Goal: Check status: Check status

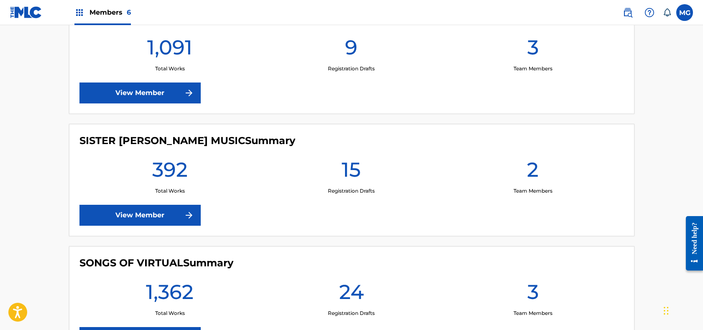
scroll to position [519, 0]
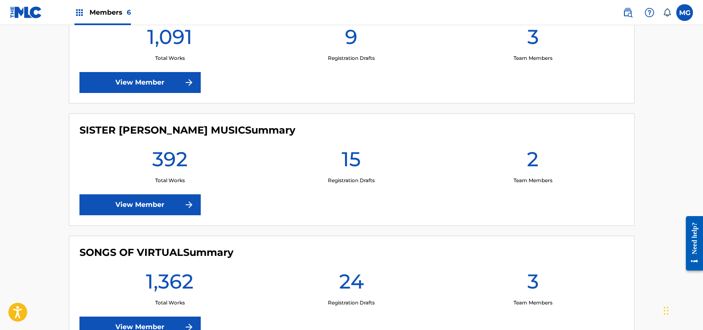
click at [166, 200] on link "View Member" at bounding box center [139, 204] width 121 height 21
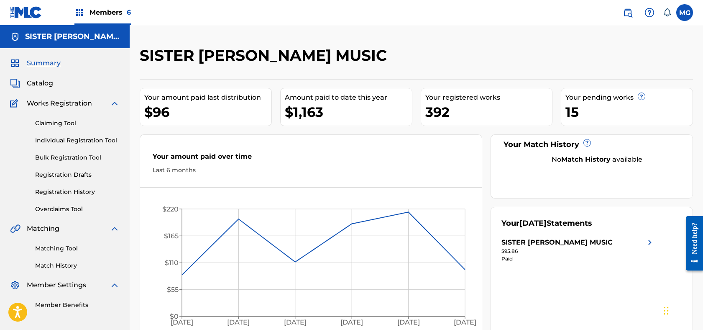
click at [49, 189] on link "Registration History" at bounding box center [77, 191] width 84 height 9
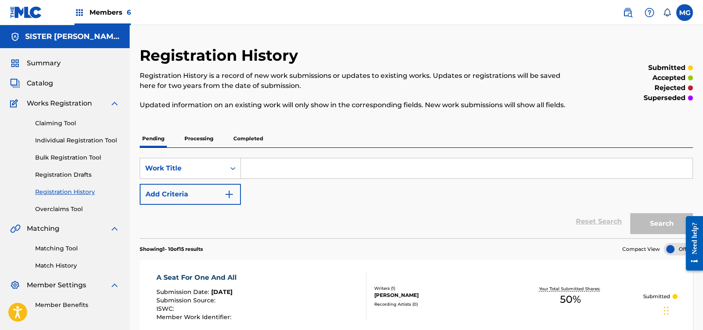
click at [209, 144] on p "Processing" at bounding box center [199, 139] width 34 height 18
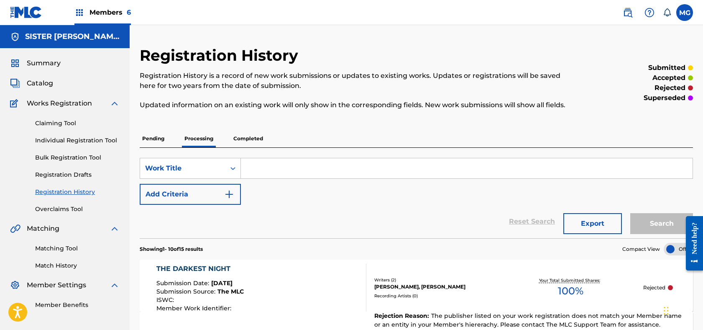
click at [250, 147] on p "Completed" at bounding box center [248, 139] width 35 height 18
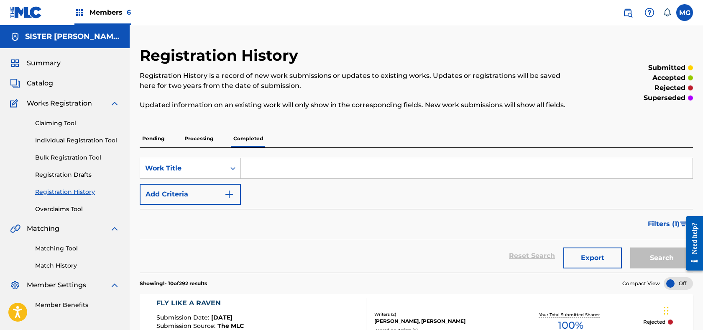
drag, startPoint x: 205, startPoint y: 125, endPoint x: 206, endPoint y: 139, distance: 14.2
click at [203, 147] on p "Processing" at bounding box center [199, 139] width 34 height 18
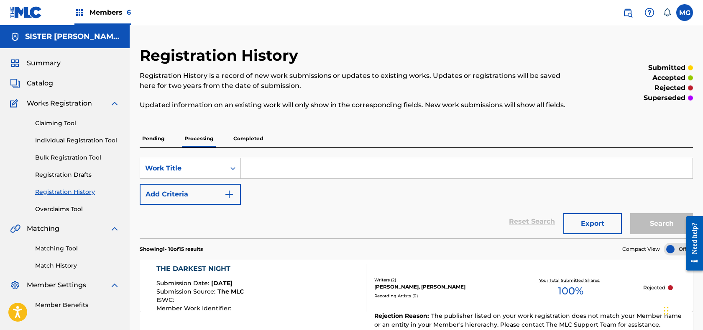
click at [109, 12] on span "Members 6" at bounding box center [109, 13] width 41 height 10
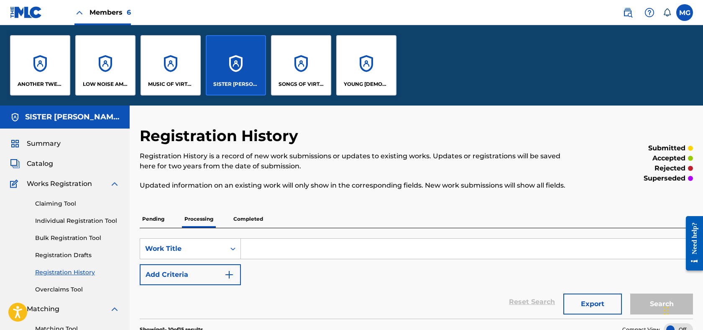
click at [302, 69] on div "SONGS OF VIRTUAL" at bounding box center [301, 65] width 60 height 60
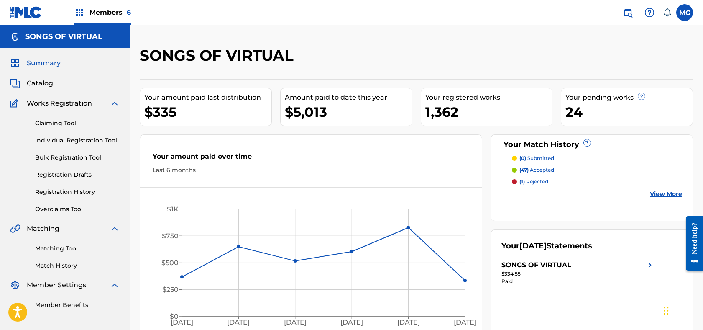
click at [69, 189] on link "Registration History" at bounding box center [77, 191] width 84 height 9
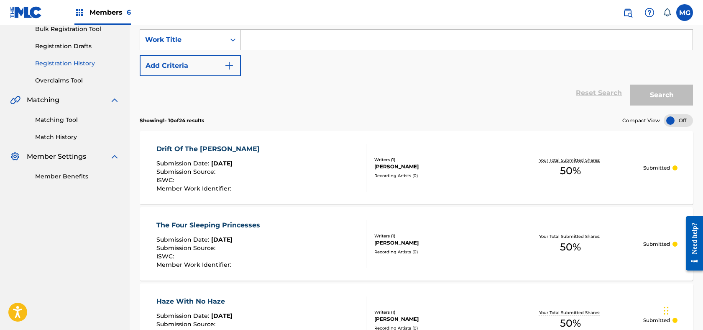
scroll to position [97, 0]
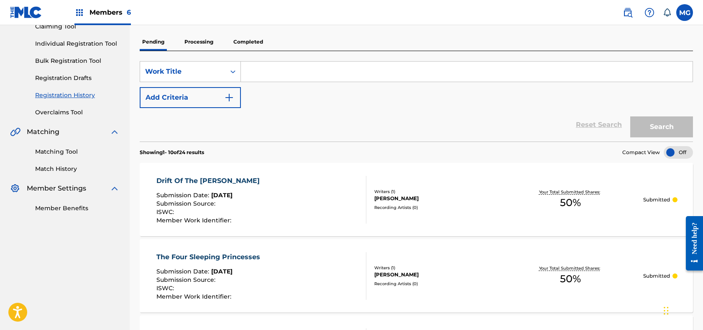
click at [202, 51] on p "Processing" at bounding box center [199, 42] width 34 height 18
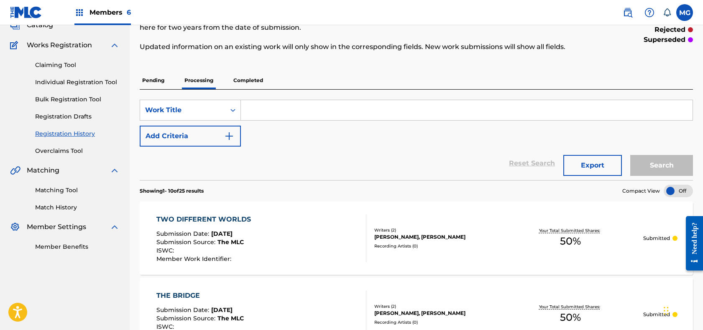
scroll to position [62, 0]
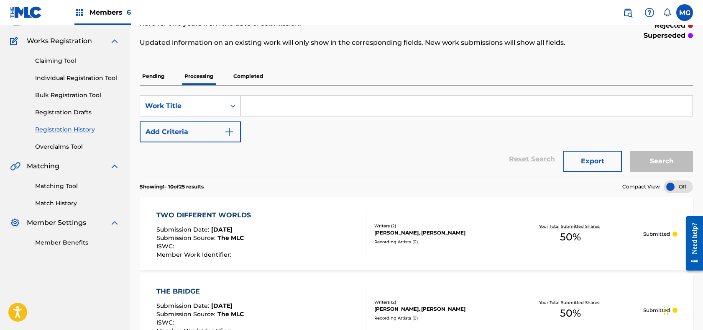
click at [253, 85] on p "Completed" at bounding box center [248, 76] width 35 height 18
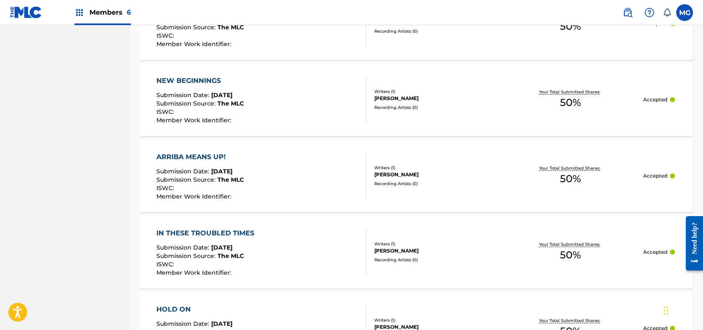
scroll to position [646, 0]
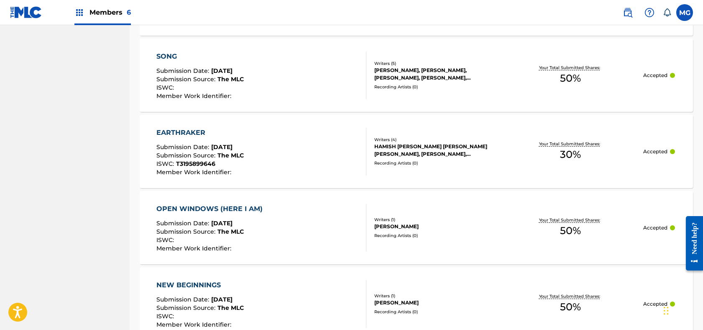
click at [87, 17] on div "Members 6" at bounding box center [102, 12] width 56 height 25
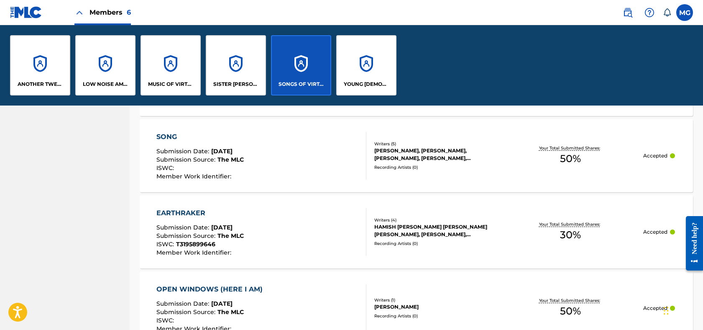
scroll to position [488, 0]
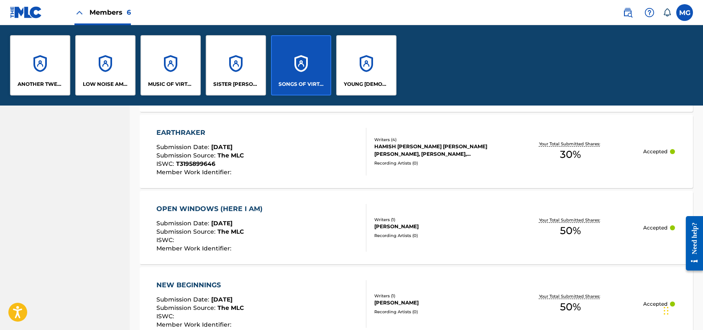
click at [50, 71] on div "ANOTHER TWEEKLAND" at bounding box center [40, 65] width 60 height 60
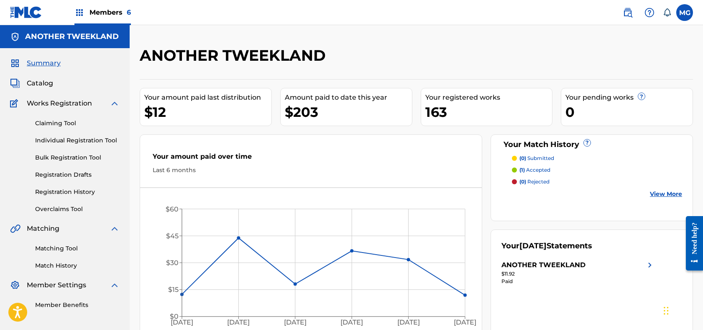
click at [77, 185] on div "Claiming Tool Individual Registration Tool Bulk Registration Tool Registration …" at bounding box center [65, 160] width 110 height 105
click at [77, 190] on link "Registration History" at bounding box center [77, 191] width 84 height 9
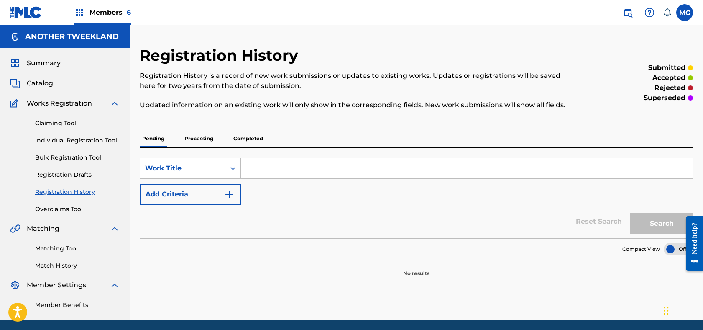
click at [258, 147] on p "Completed" at bounding box center [248, 139] width 35 height 18
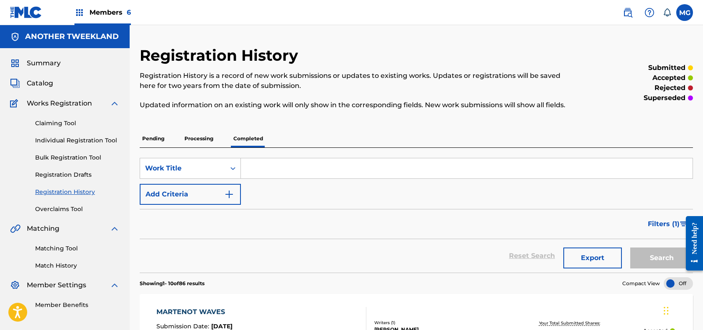
click at [100, 16] on span "Members 6" at bounding box center [109, 13] width 41 height 10
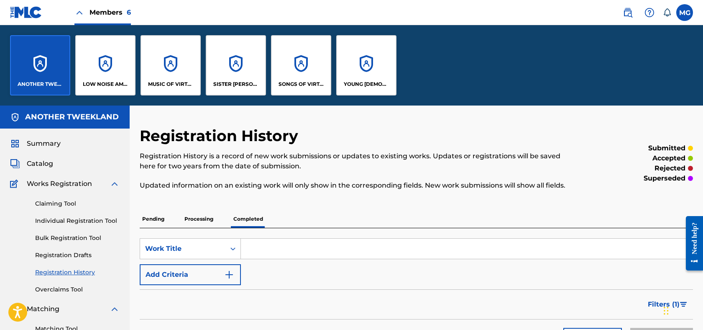
click at [99, 67] on div "LOW NOISE AMERICA MUSIC" at bounding box center [105, 65] width 60 height 60
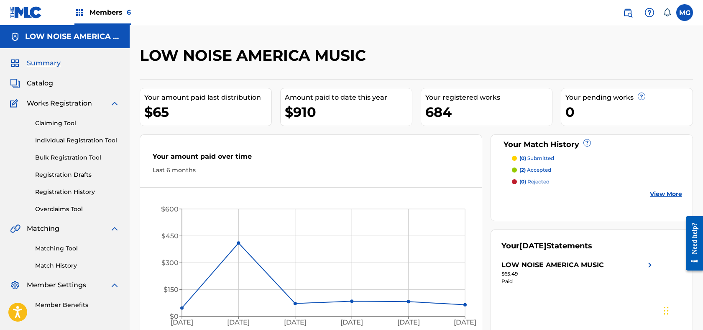
scroll to position [2, 0]
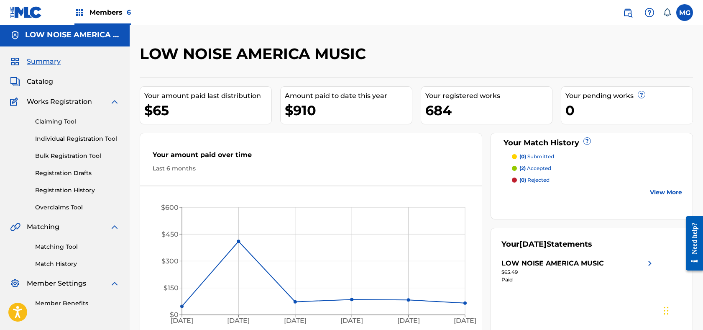
click at [63, 192] on link "Registration History" at bounding box center [77, 190] width 84 height 9
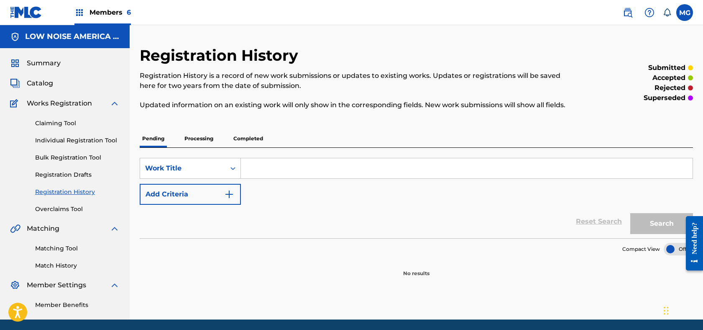
click at [252, 147] on p "Completed" at bounding box center [248, 139] width 35 height 18
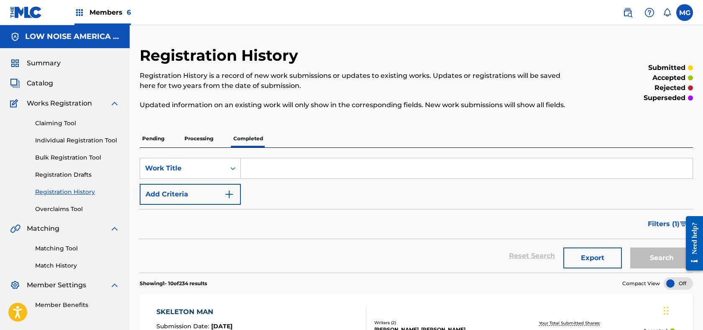
click at [119, 7] on div "Members 6" at bounding box center [102, 12] width 56 height 25
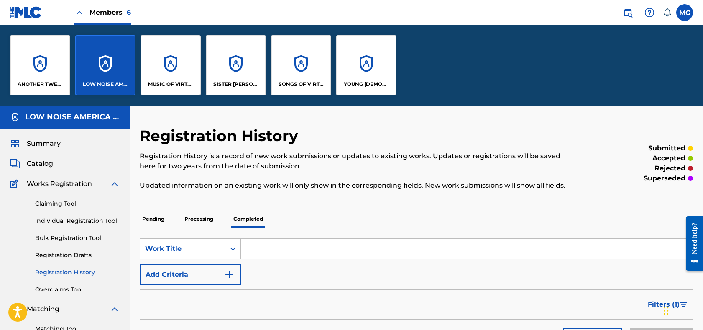
click at [169, 68] on div "MUSIC OF VIRTUAL" at bounding box center [171, 65] width 60 height 60
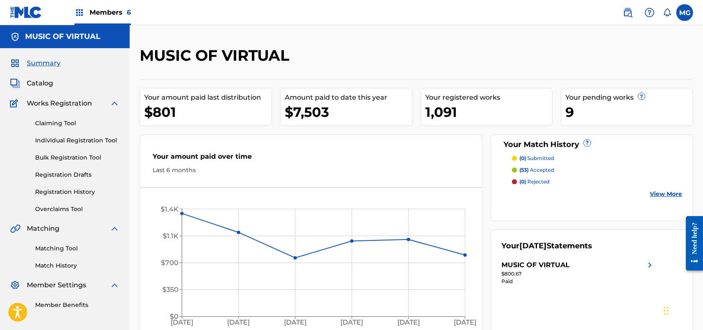
click at [75, 191] on link "Registration History" at bounding box center [77, 191] width 84 height 9
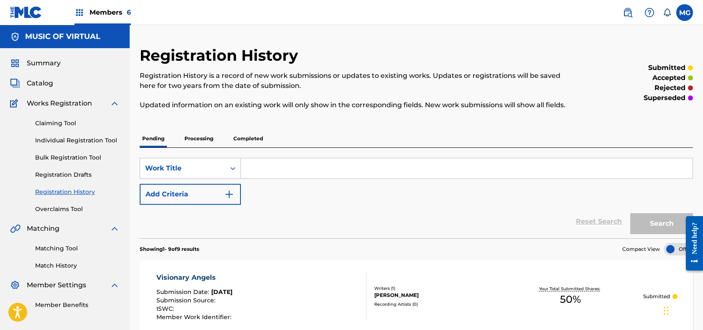
click at [225, 147] on div "Pending Processing Completed" at bounding box center [416, 139] width 553 height 18
click at [240, 147] on p "Completed" at bounding box center [248, 139] width 35 height 18
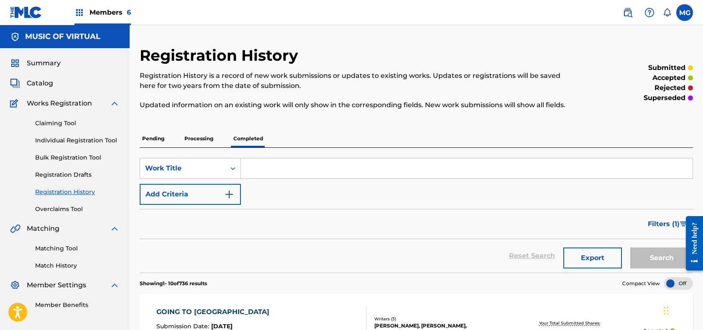
click at [73, 34] on h5 "MUSIC OF VIRTUAL" at bounding box center [62, 37] width 75 height 10
click at [101, 20] on div "Members 6" at bounding box center [102, 12] width 56 height 25
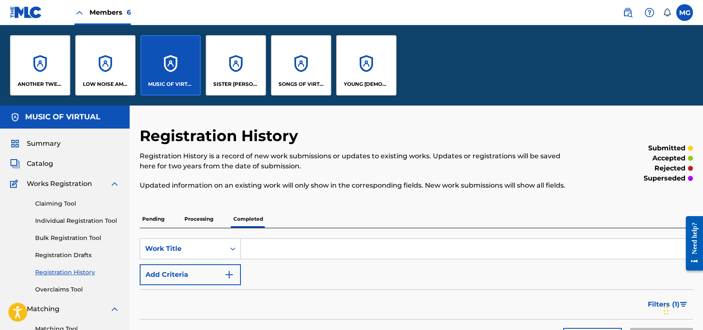
click at [365, 74] on div "YOUNG [DEMOGRAPHIC_DATA] PUBLISHING" at bounding box center [366, 65] width 60 height 60
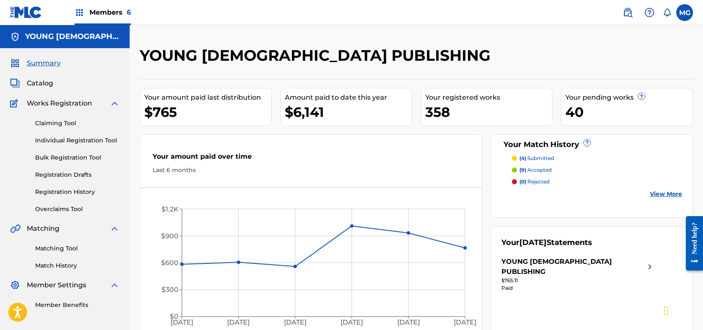
click at [74, 191] on link "Registration History" at bounding box center [77, 191] width 84 height 9
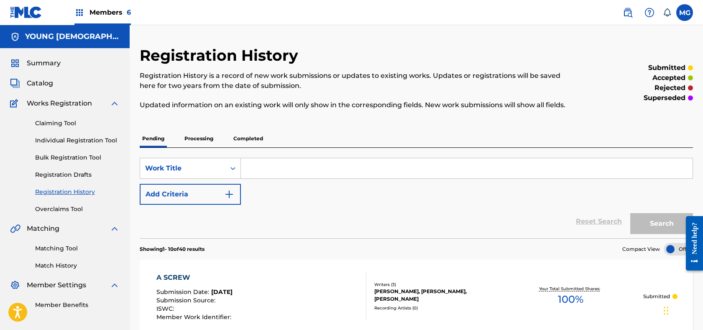
click at [254, 147] on p "Completed" at bounding box center [248, 139] width 35 height 18
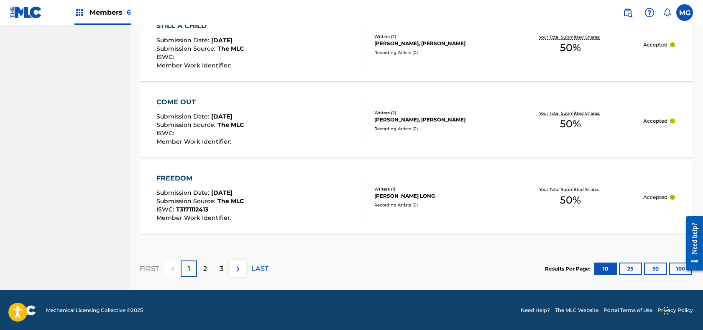
scroll to position [815, 0]
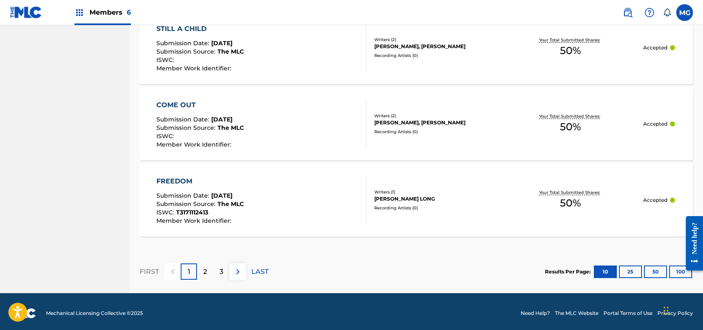
click at [200, 279] on div "2" at bounding box center [205, 271] width 16 height 16
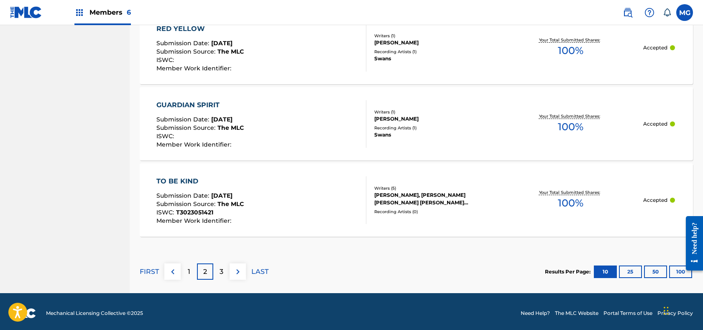
click at [216, 279] on div "3" at bounding box center [221, 271] width 16 height 16
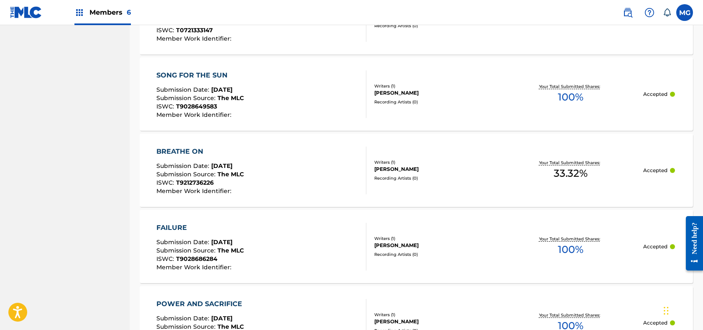
scroll to position [829, 0]
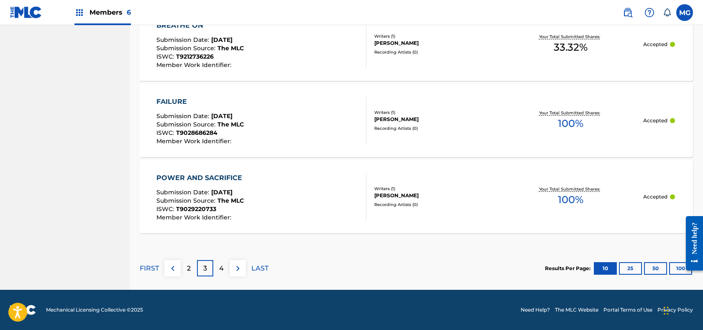
click at [190, 267] on p "2" at bounding box center [189, 268] width 4 height 10
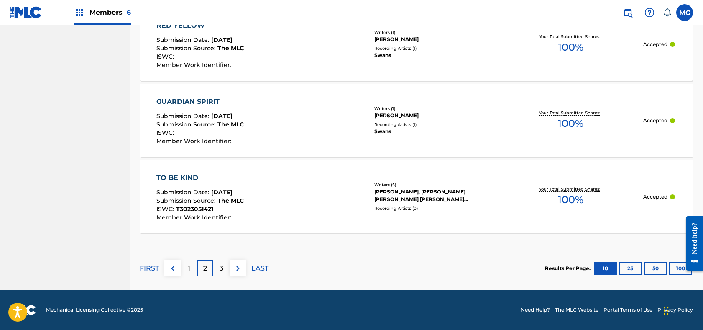
click at [192, 267] on div "1" at bounding box center [189, 268] width 16 height 16
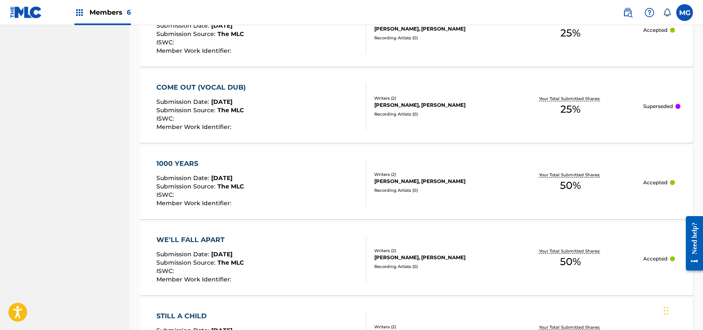
scroll to position [436, 0]
